Goal: Find specific page/section: Find specific page/section

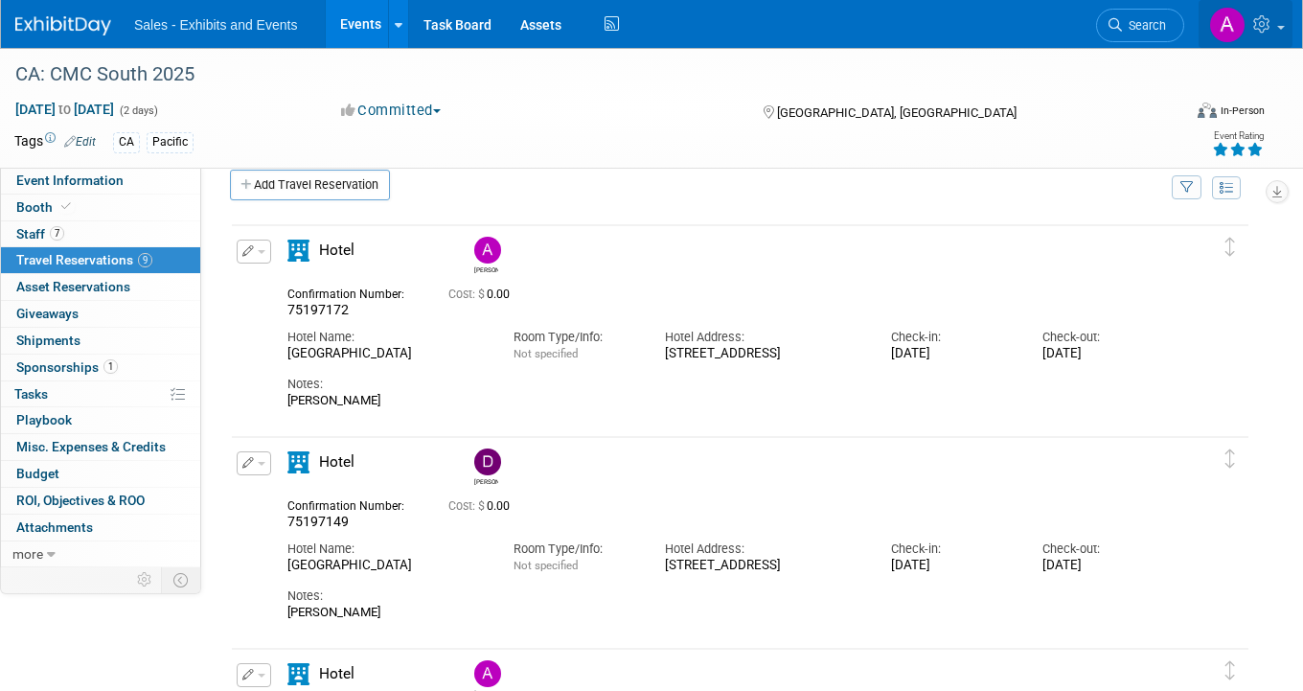
click at [1260, 38] on link at bounding box center [1245, 24] width 94 height 48
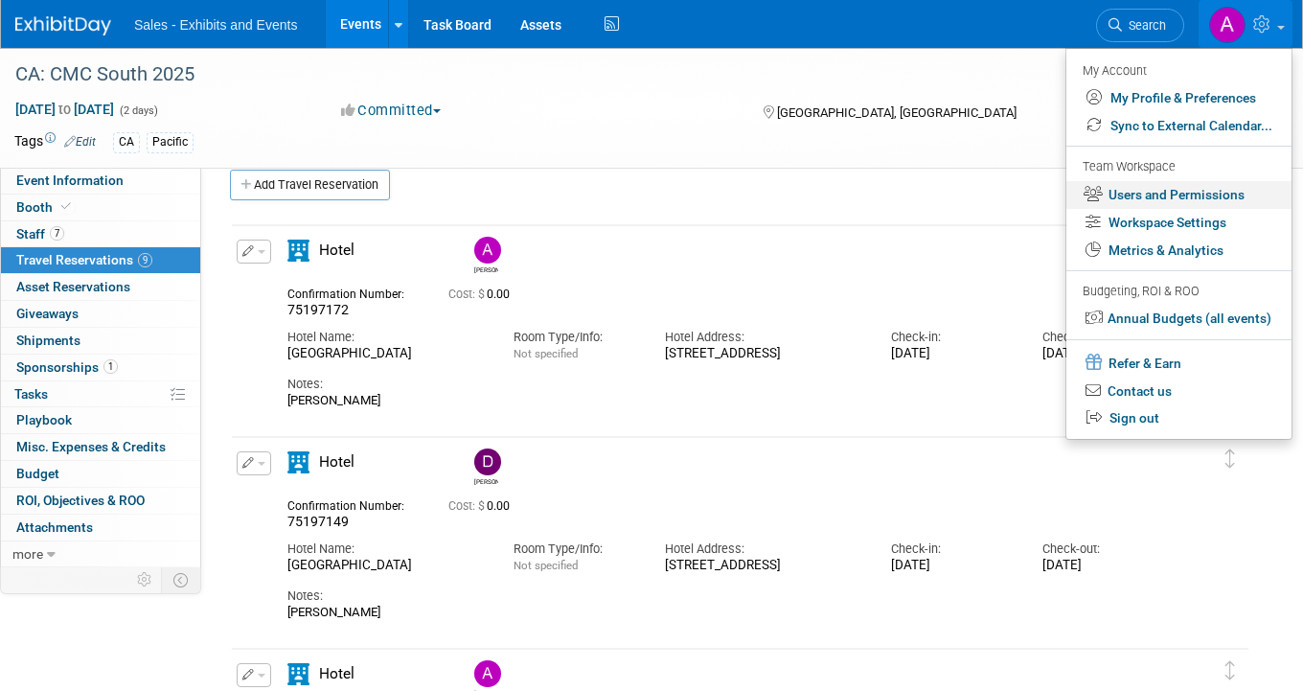
click at [1180, 203] on link "Users and Permissions" at bounding box center [1178, 195] width 225 height 28
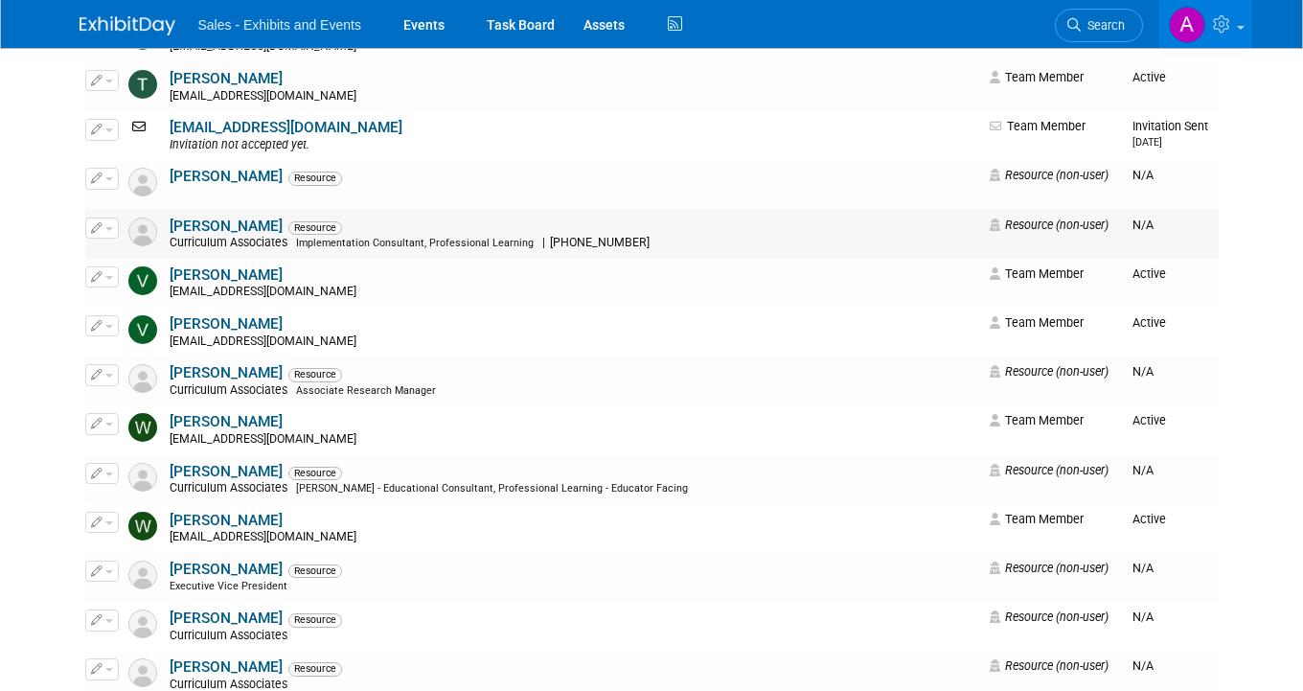
scroll to position [15594, 0]
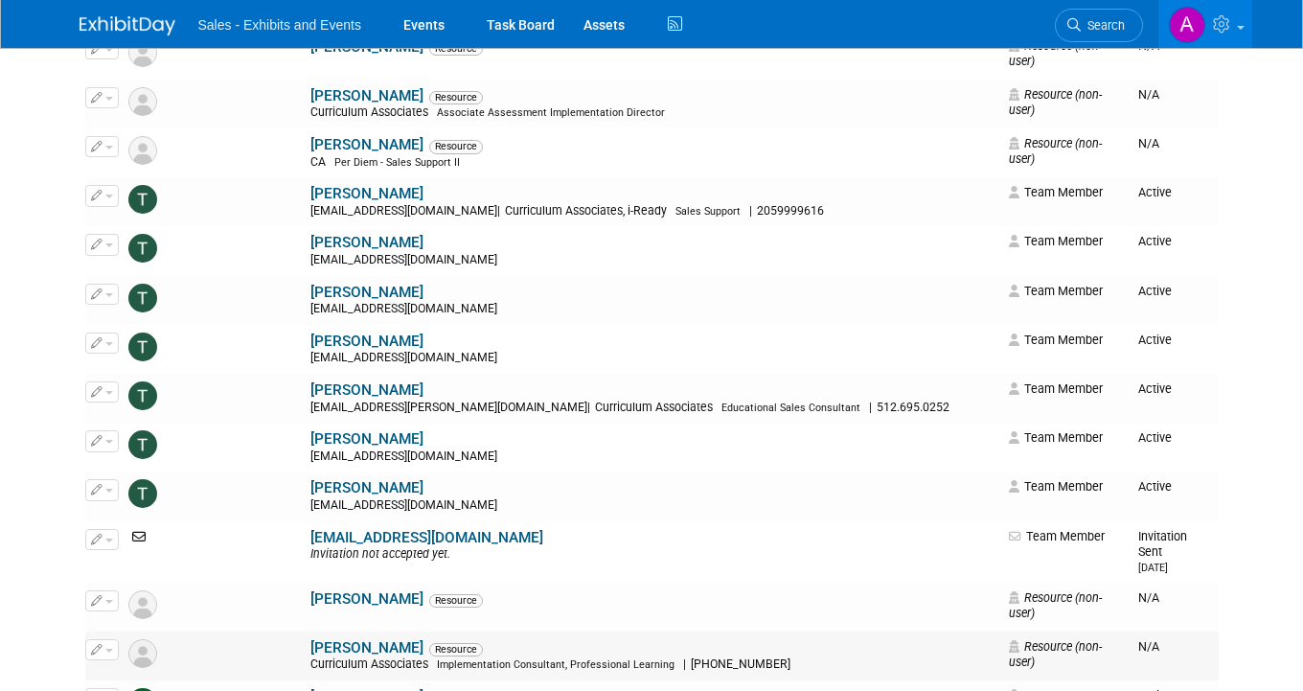
click at [115, 639] on button "button" at bounding box center [102, 649] width 34 height 21
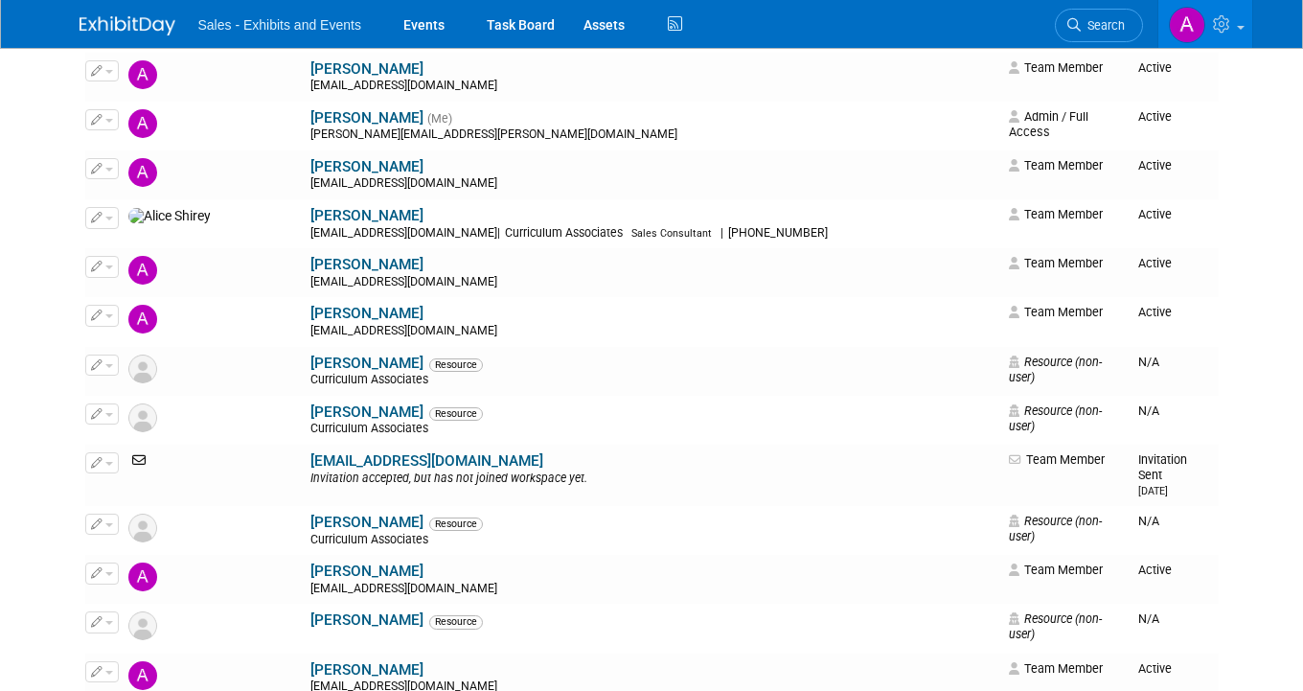
scroll to position [0, 0]
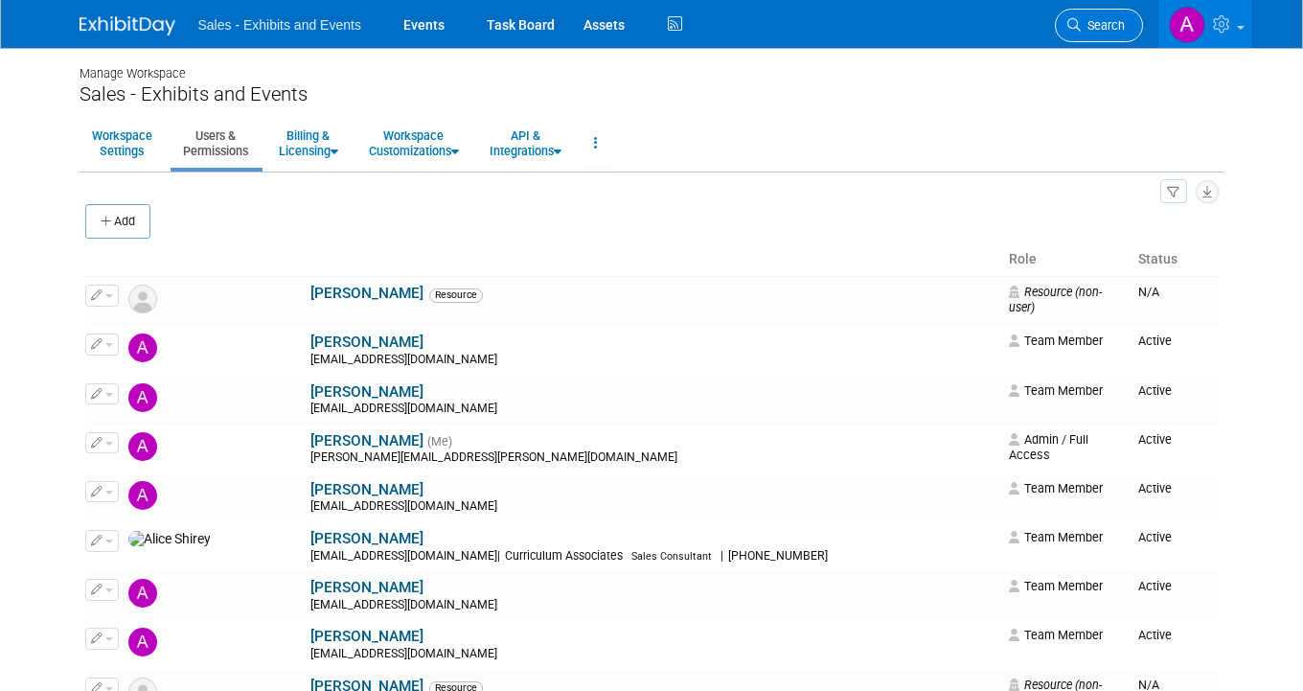
click at [1102, 20] on span "Search" at bounding box center [1102, 25] width 44 height 14
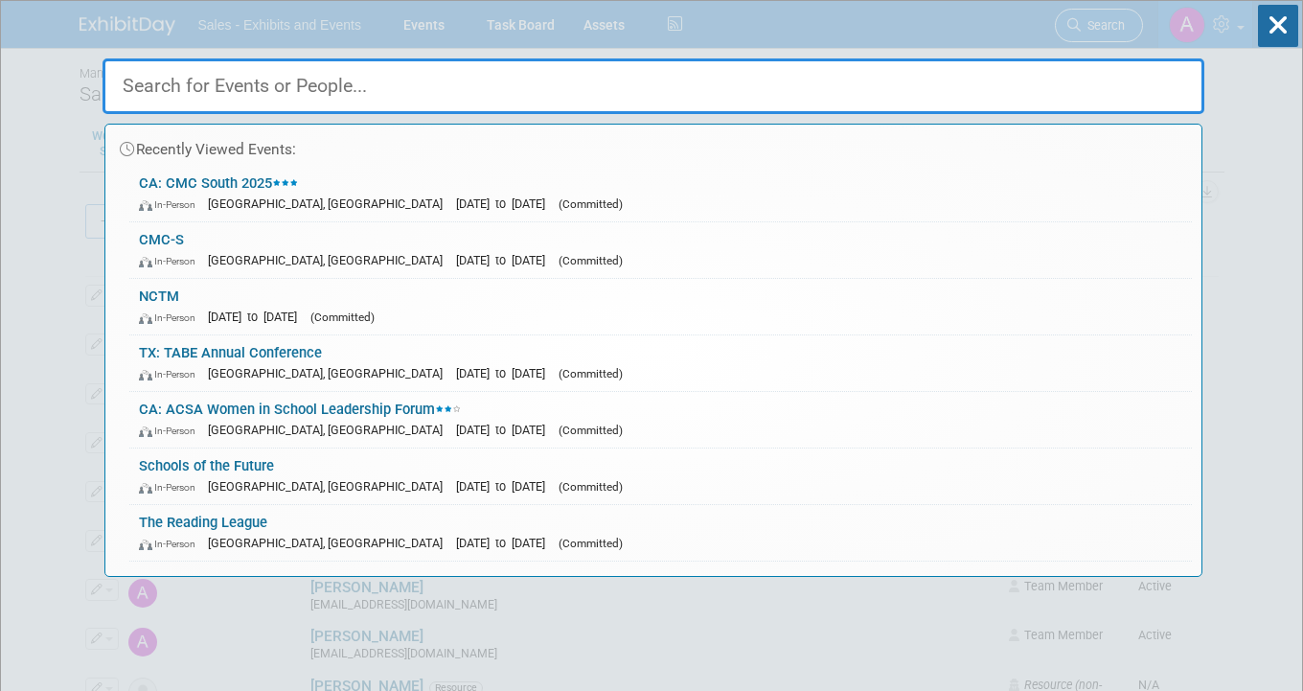
type input "a"
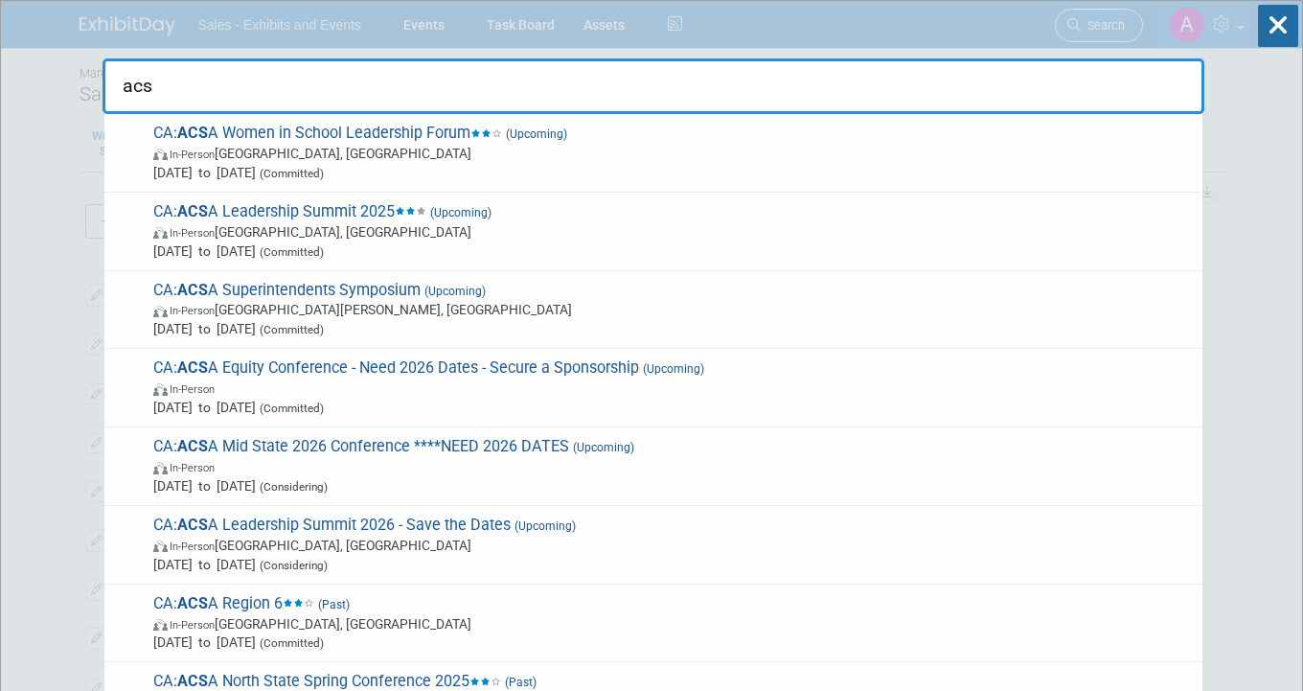
type input "acsa"
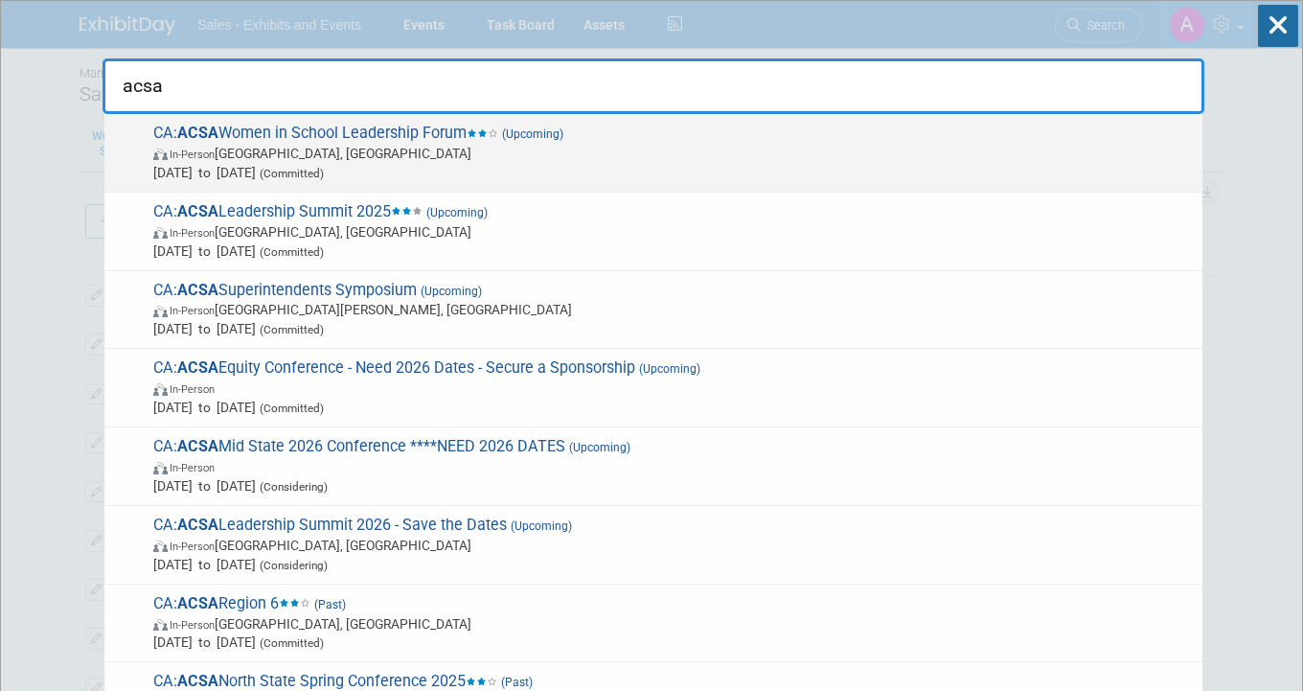
click at [547, 148] on span "In-Person [GEOGRAPHIC_DATA], [GEOGRAPHIC_DATA]" at bounding box center [672, 153] width 1039 height 19
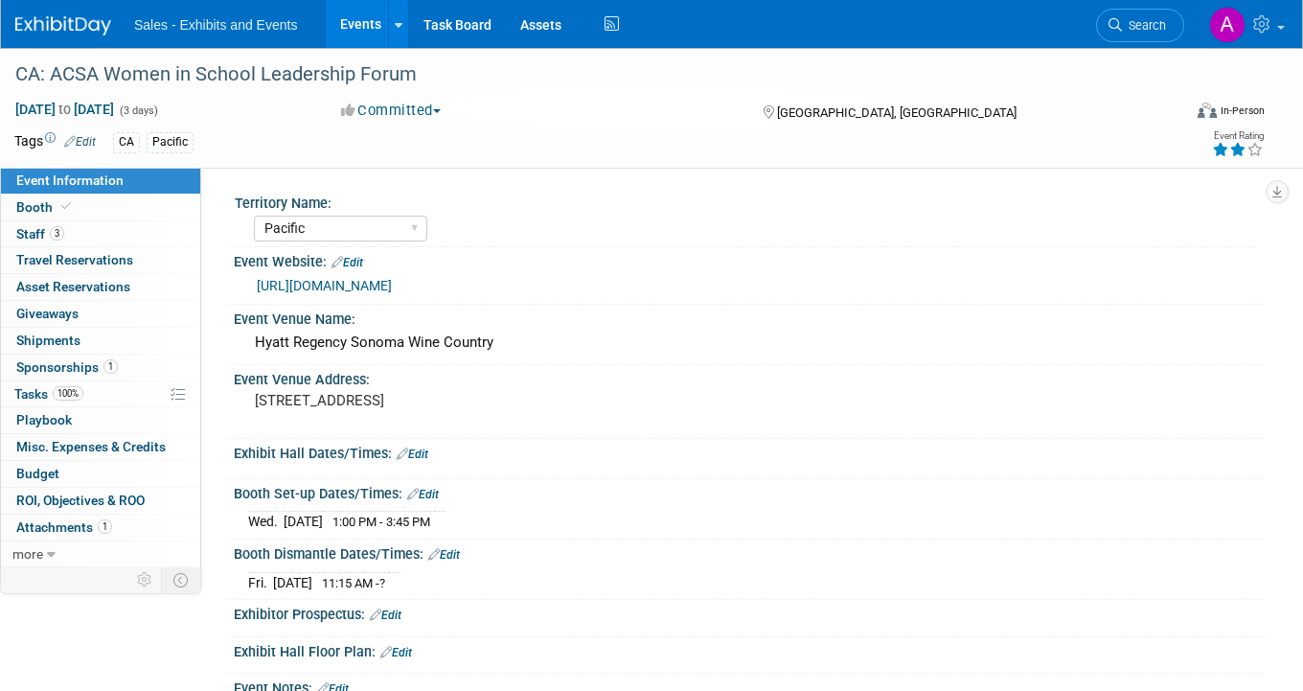
select select "Pacific"
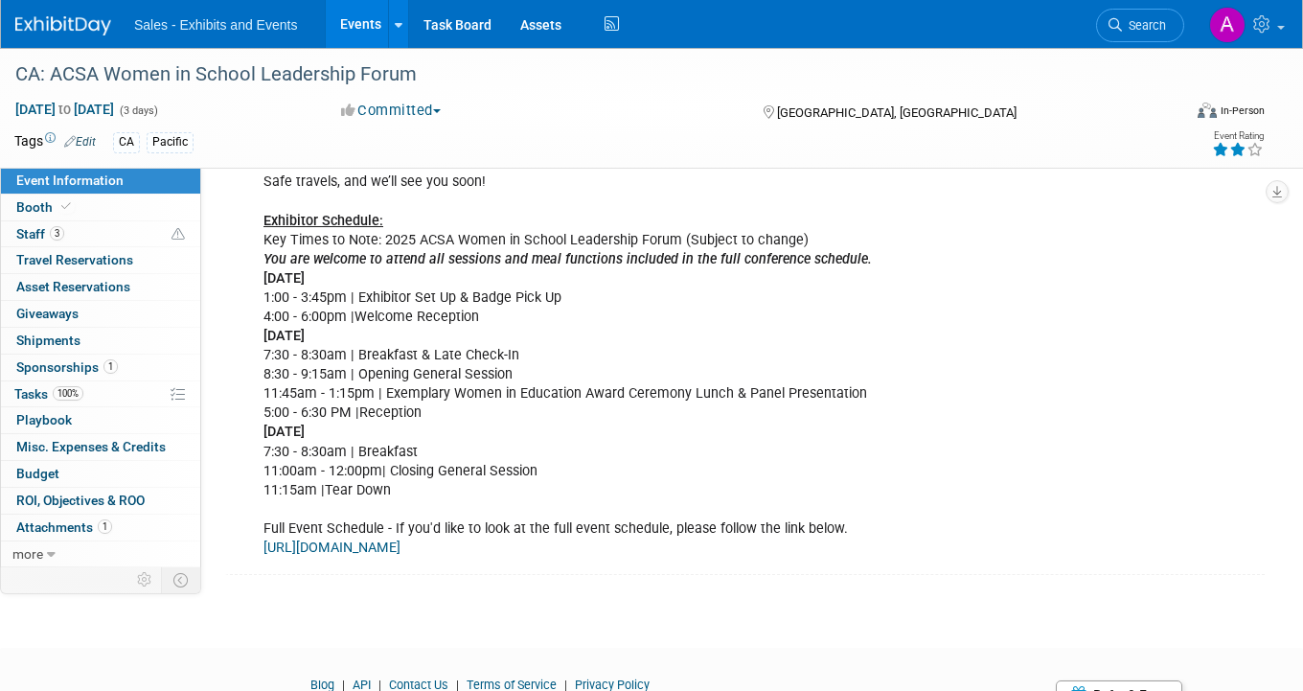
scroll to position [714, 0]
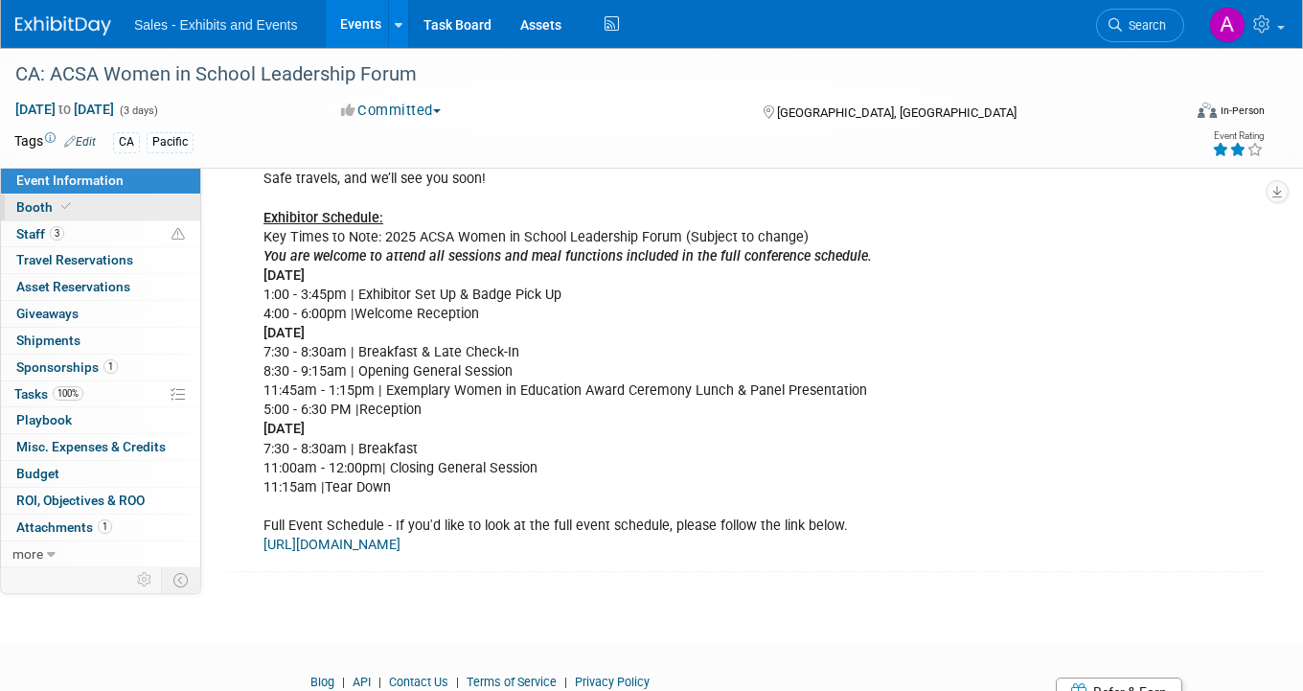
click at [83, 208] on link "Booth" at bounding box center [100, 207] width 199 height 26
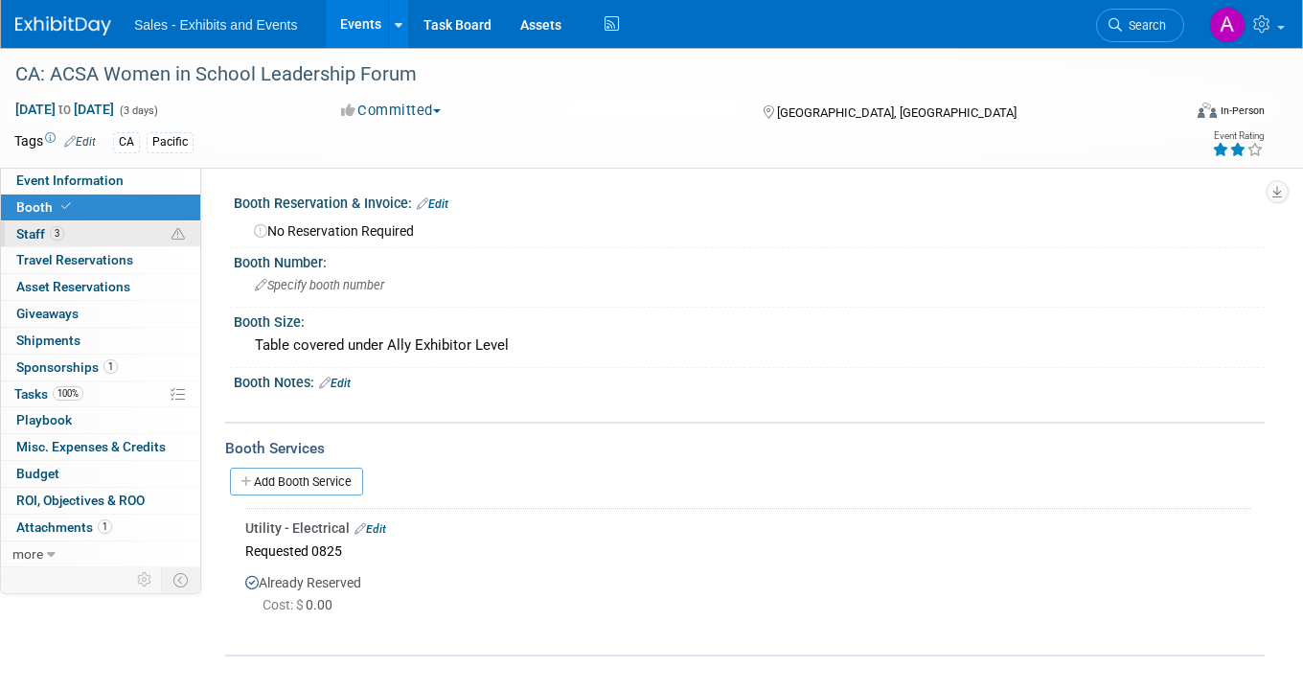
click at [81, 237] on link "3 Staff 3" at bounding box center [100, 234] width 199 height 26
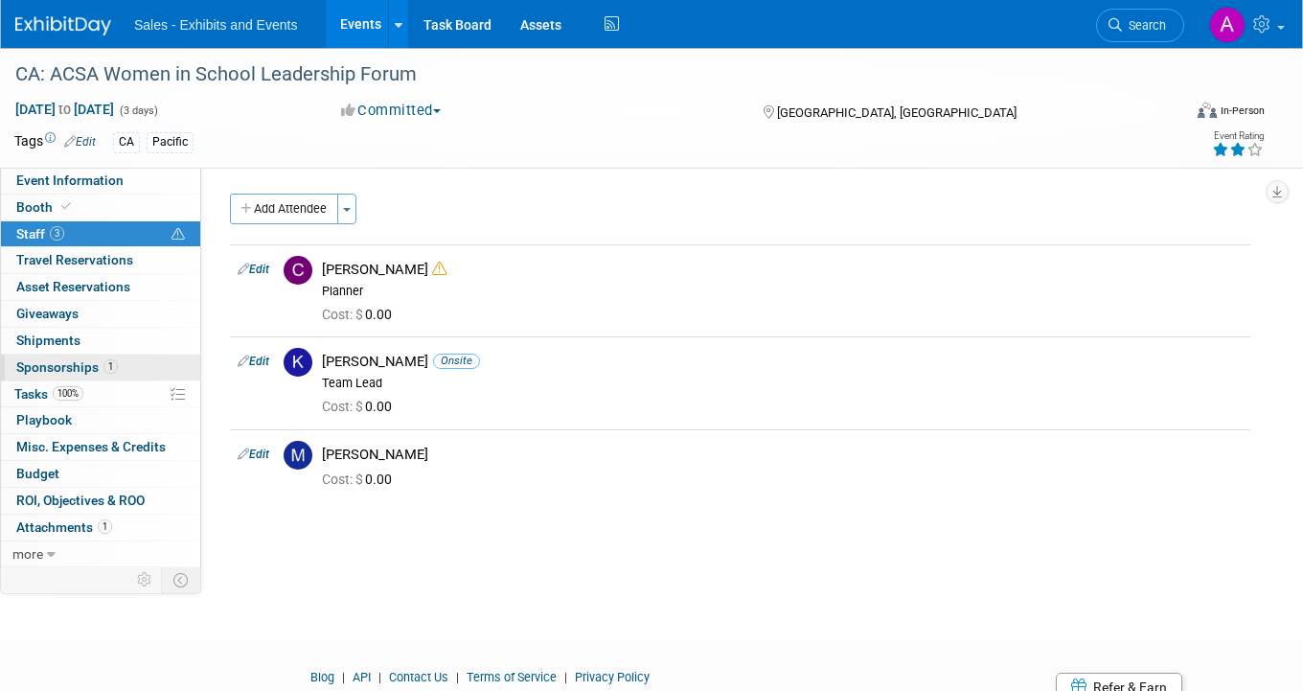
click at [91, 361] on span "Sponsorships 1" at bounding box center [67, 366] width 102 height 15
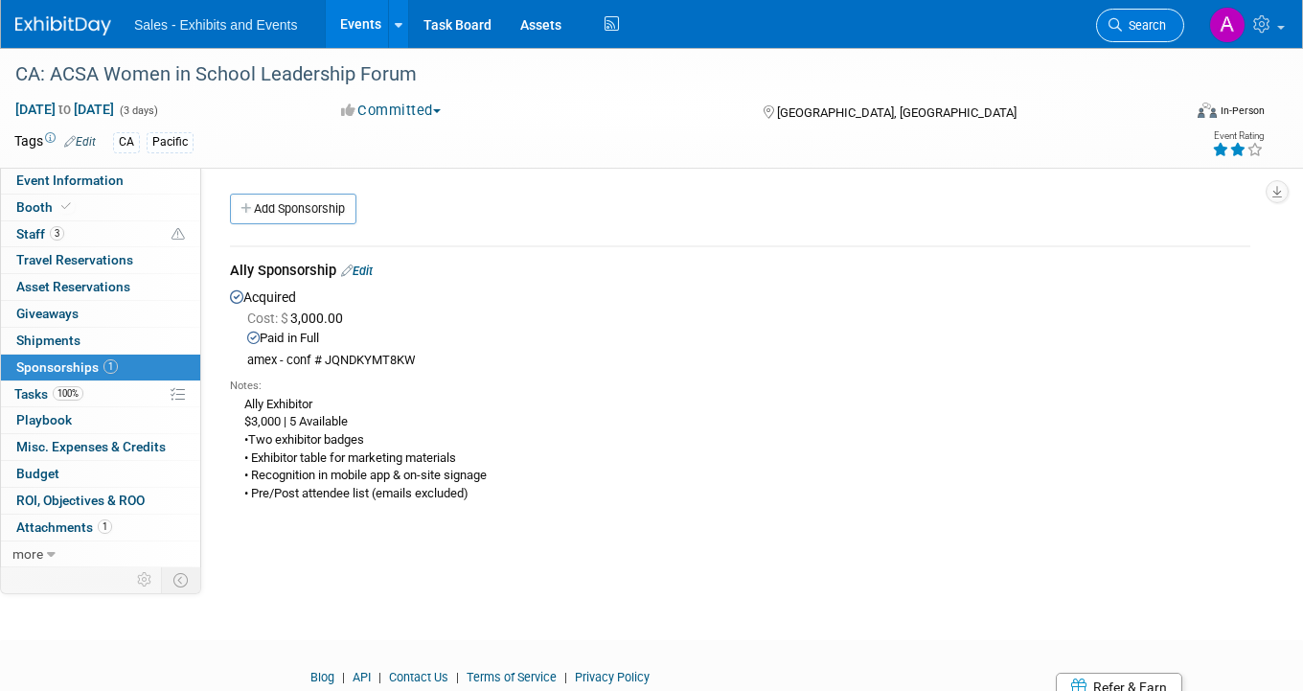
click at [1149, 24] on span "Search" at bounding box center [1144, 25] width 44 height 14
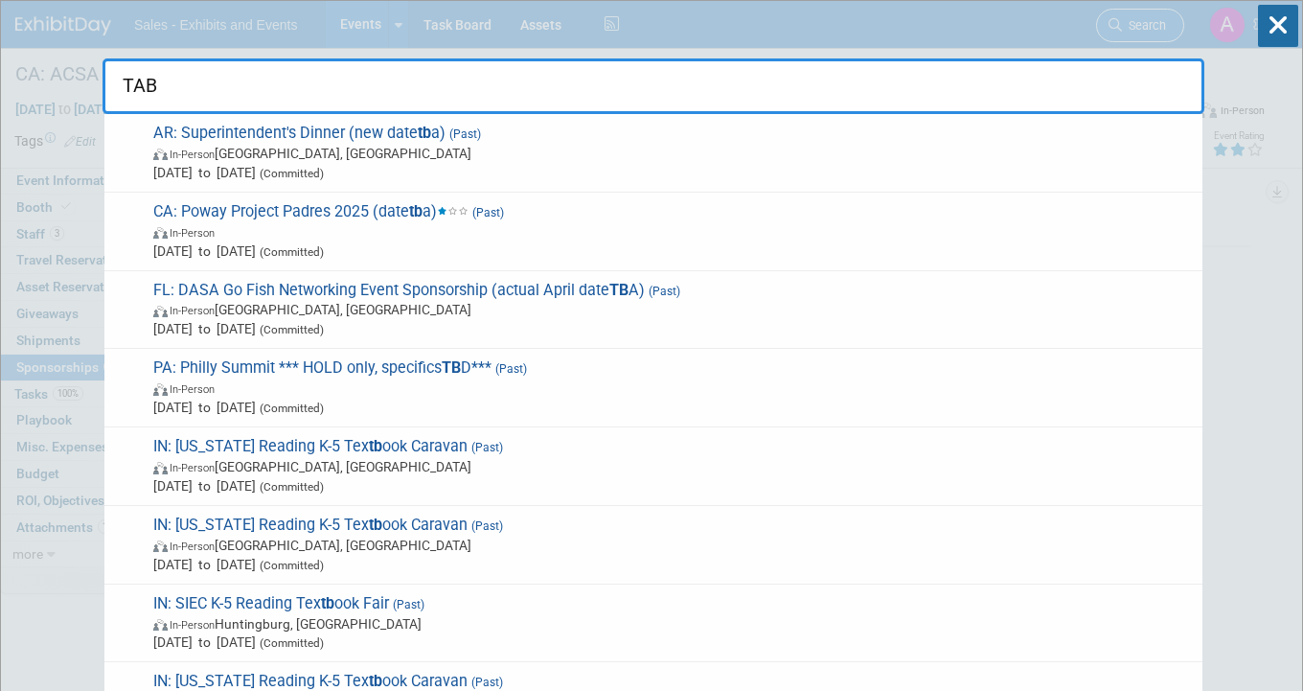
type input "TABE"
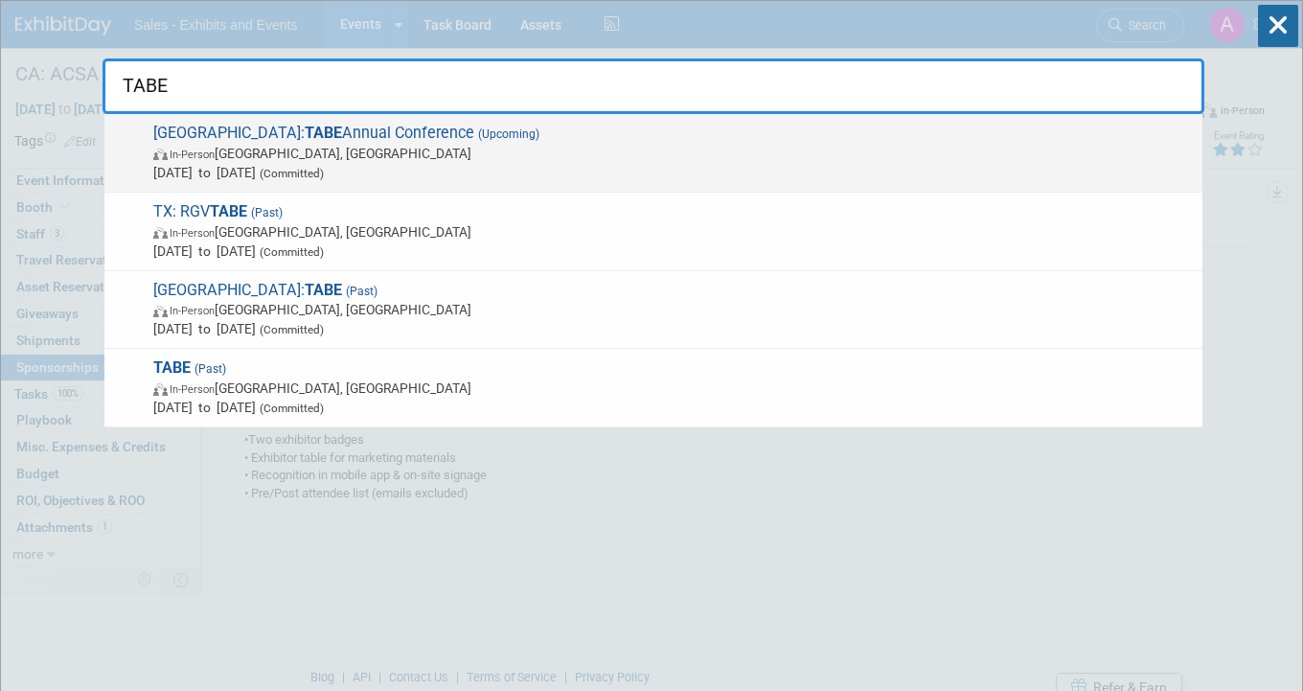
click at [455, 153] on span "In-Person Allen, TX" at bounding box center [672, 153] width 1039 height 19
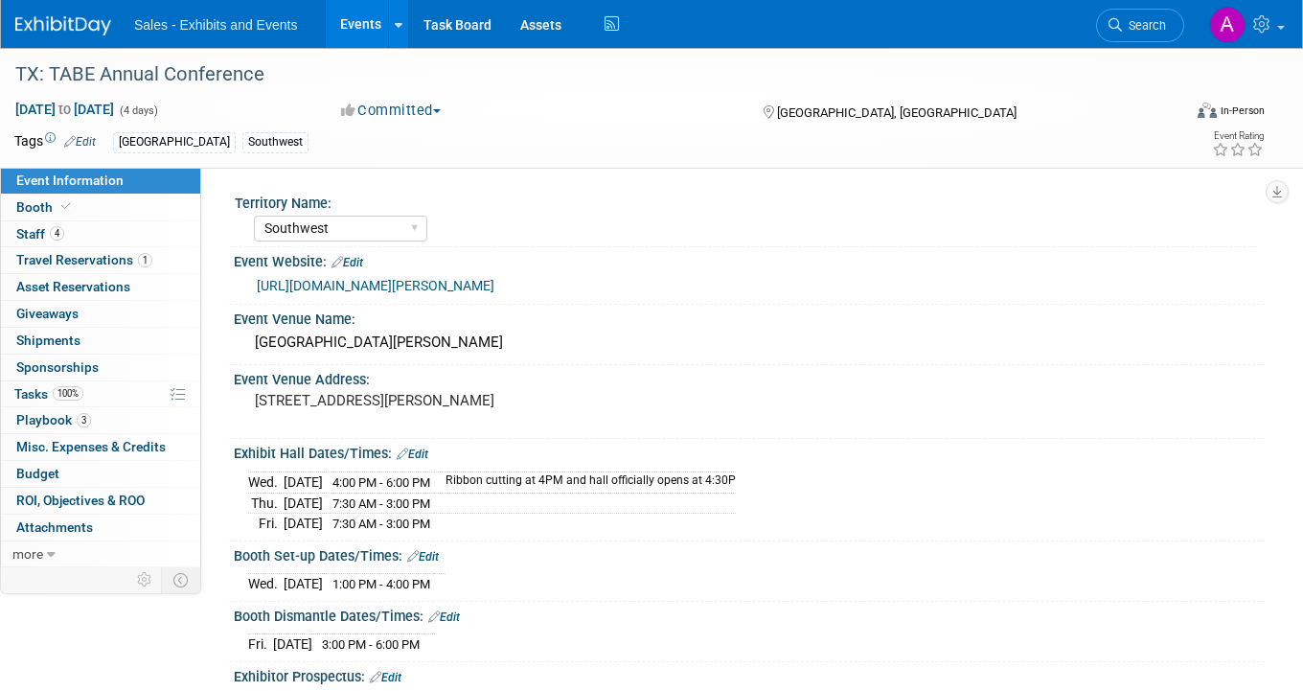
select select "Southwest"
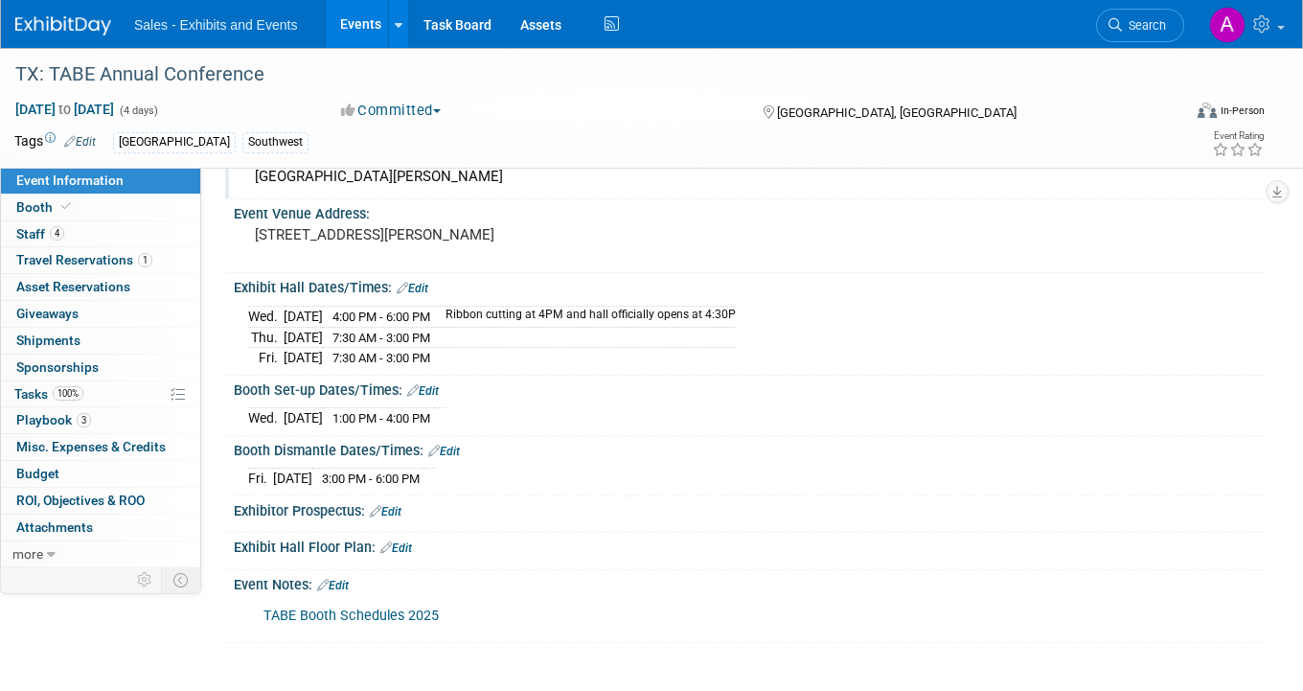
scroll to position [170, 0]
